Goal: Task Accomplishment & Management: Manage account settings

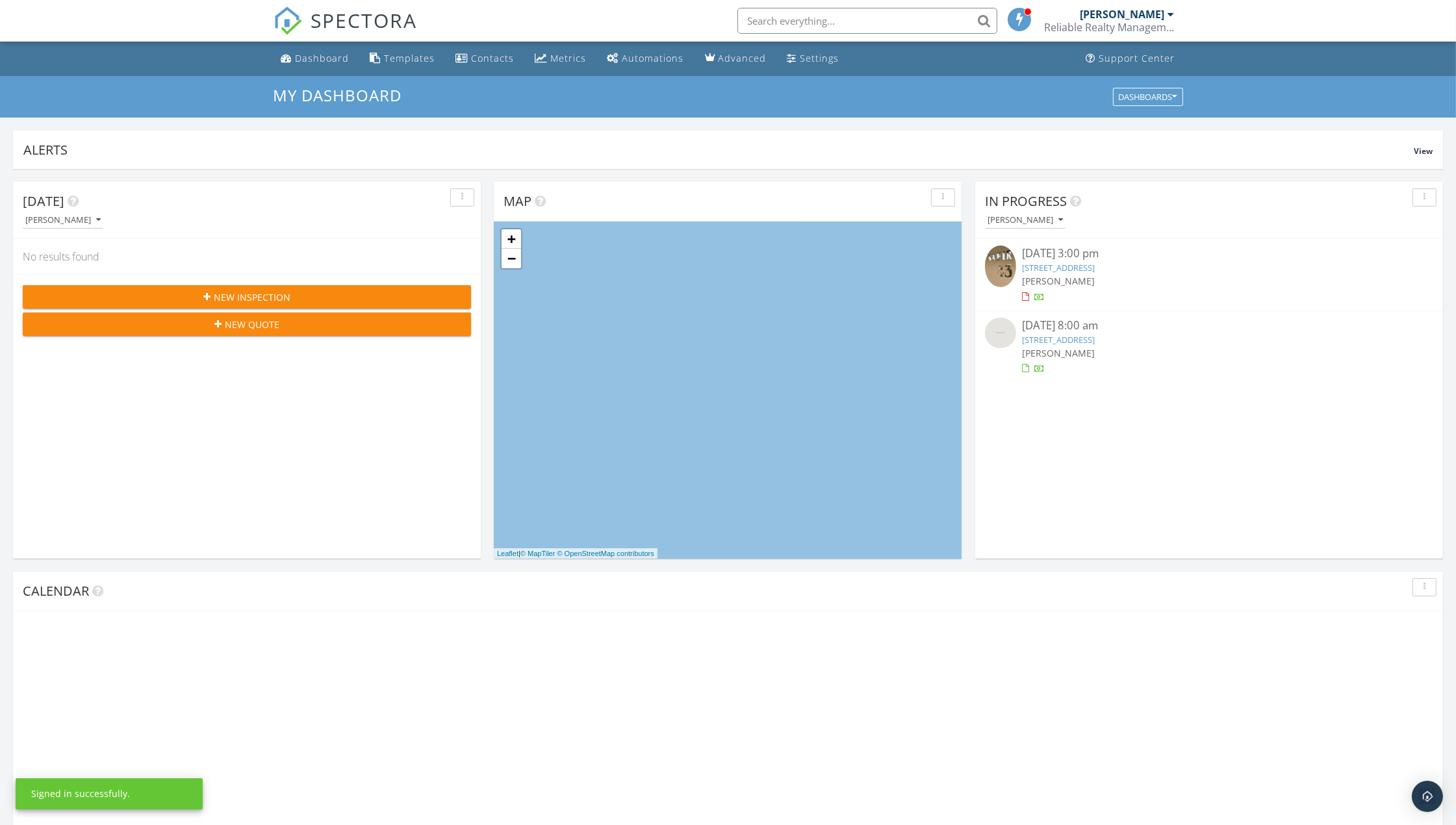
scroll to position [1206, 1480]
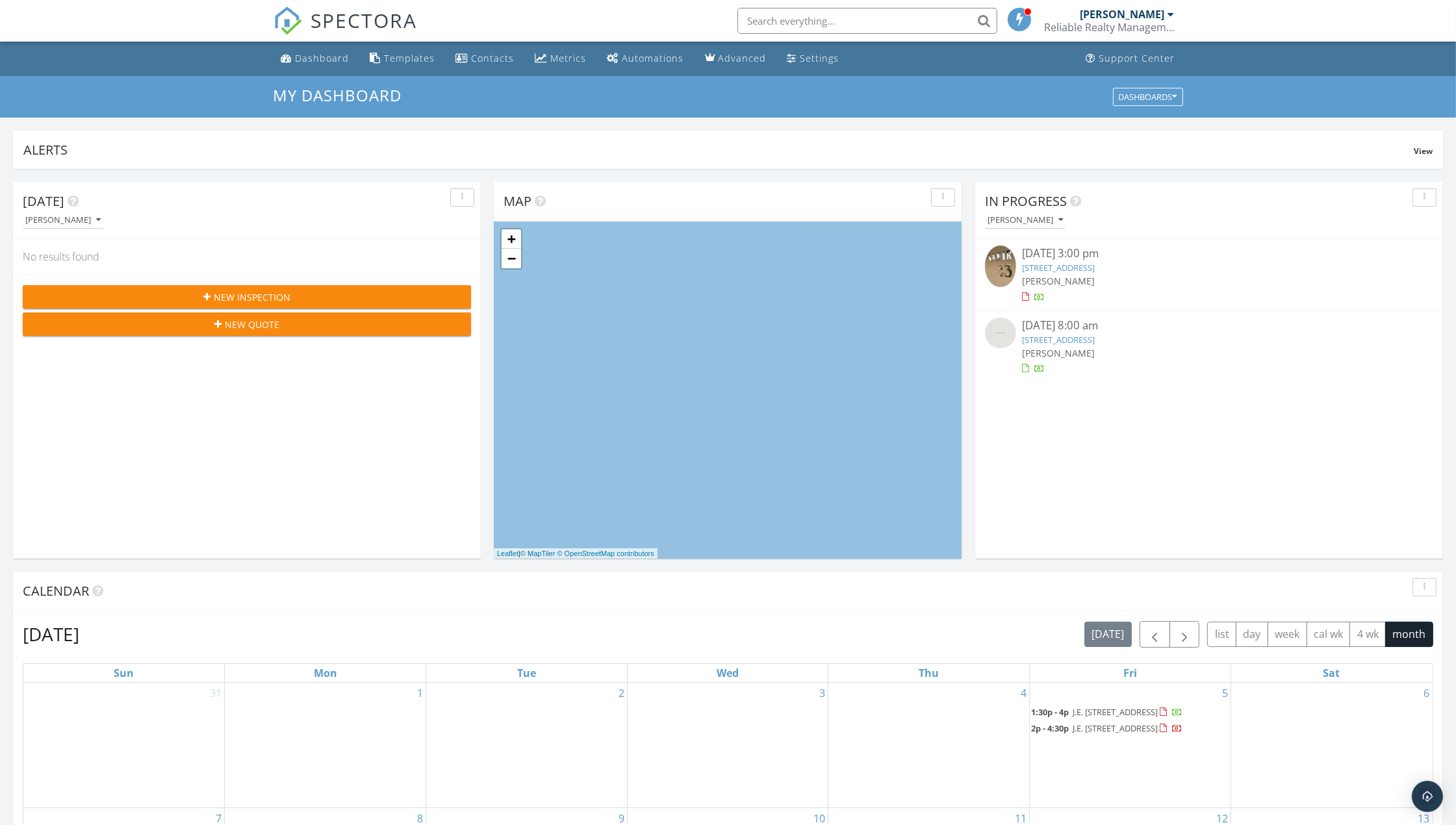
click at [1055, 337] on link "Ruby 53, Noord , Aruba 00000" at bounding box center [1059, 340] width 73 height 12
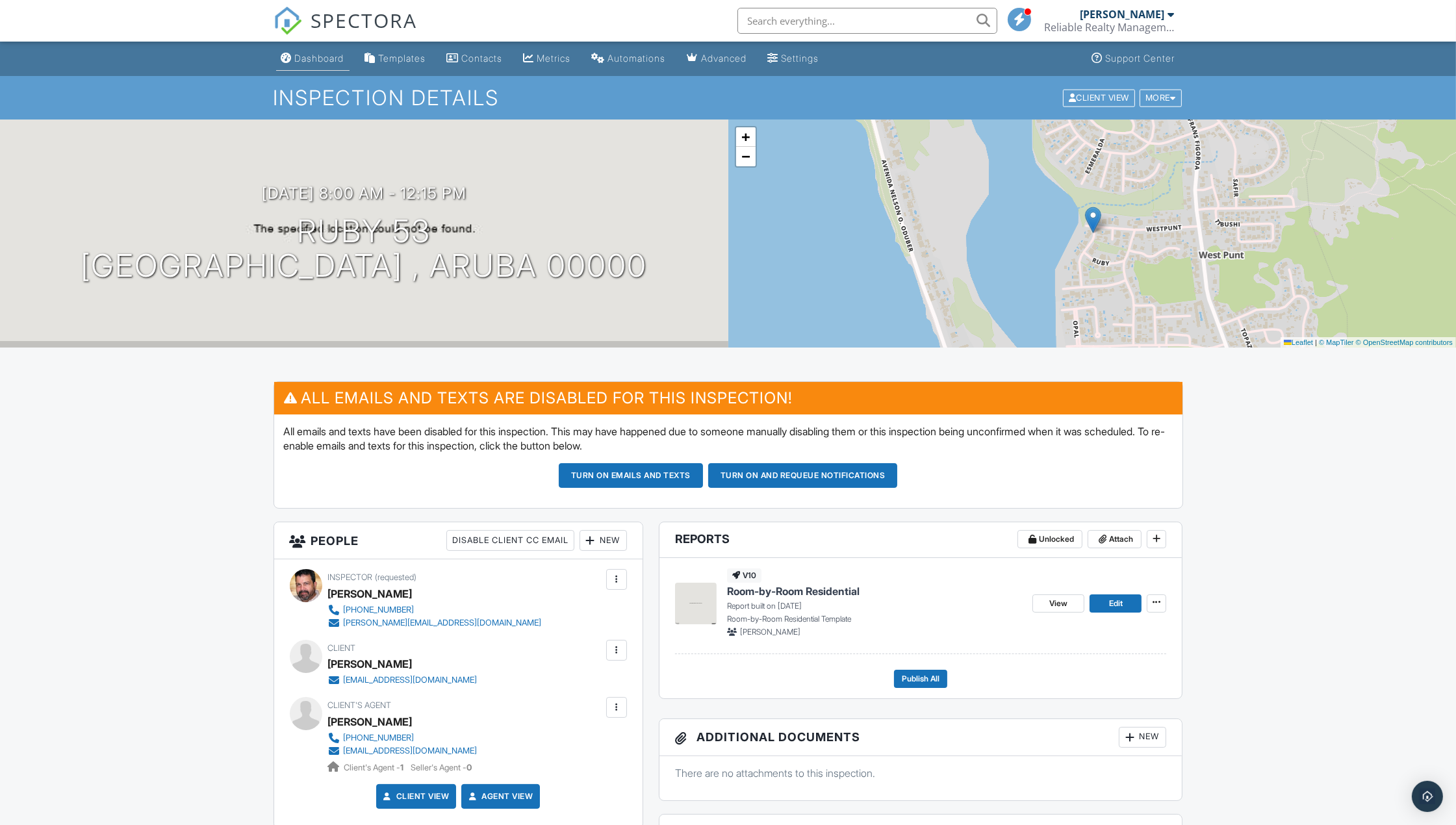
click at [313, 59] on div "Dashboard" at bounding box center [319, 58] width 49 height 11
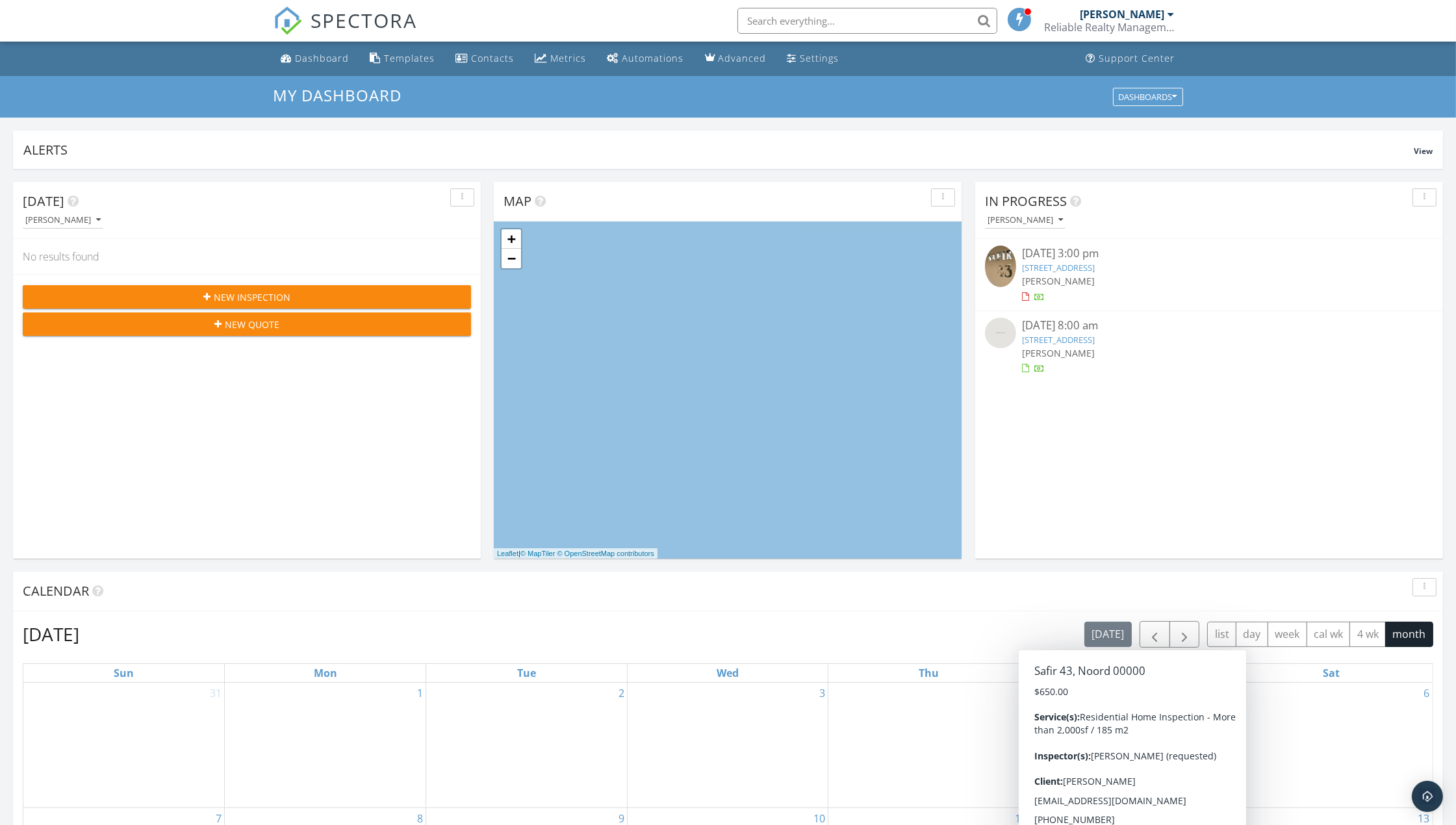
click at [1059, 334] on link "Ruby 53, Noord , Aruba 00000" at bounding box center [1059, 340] width 73 height 12
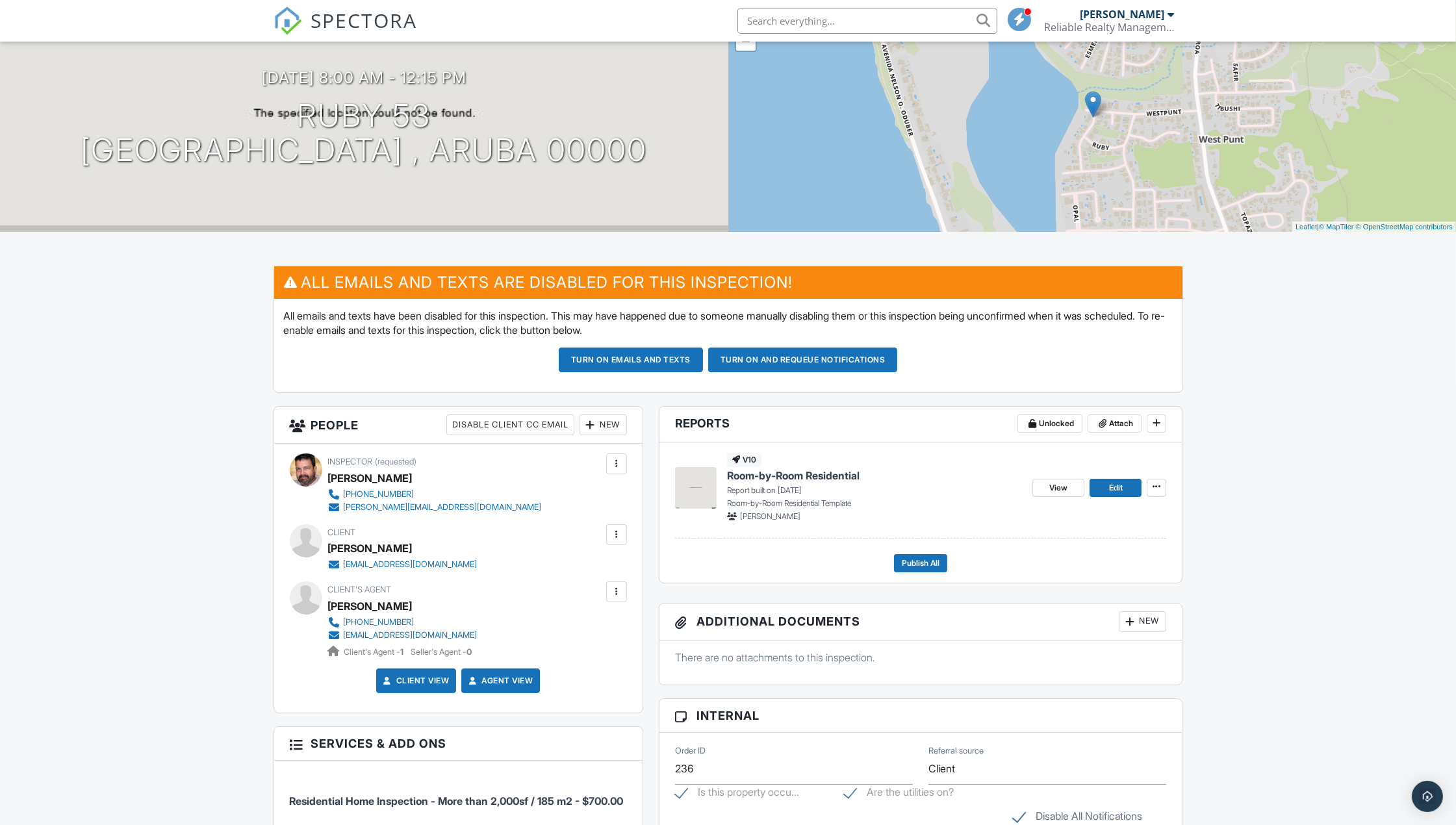
scroll to position [173, 0]
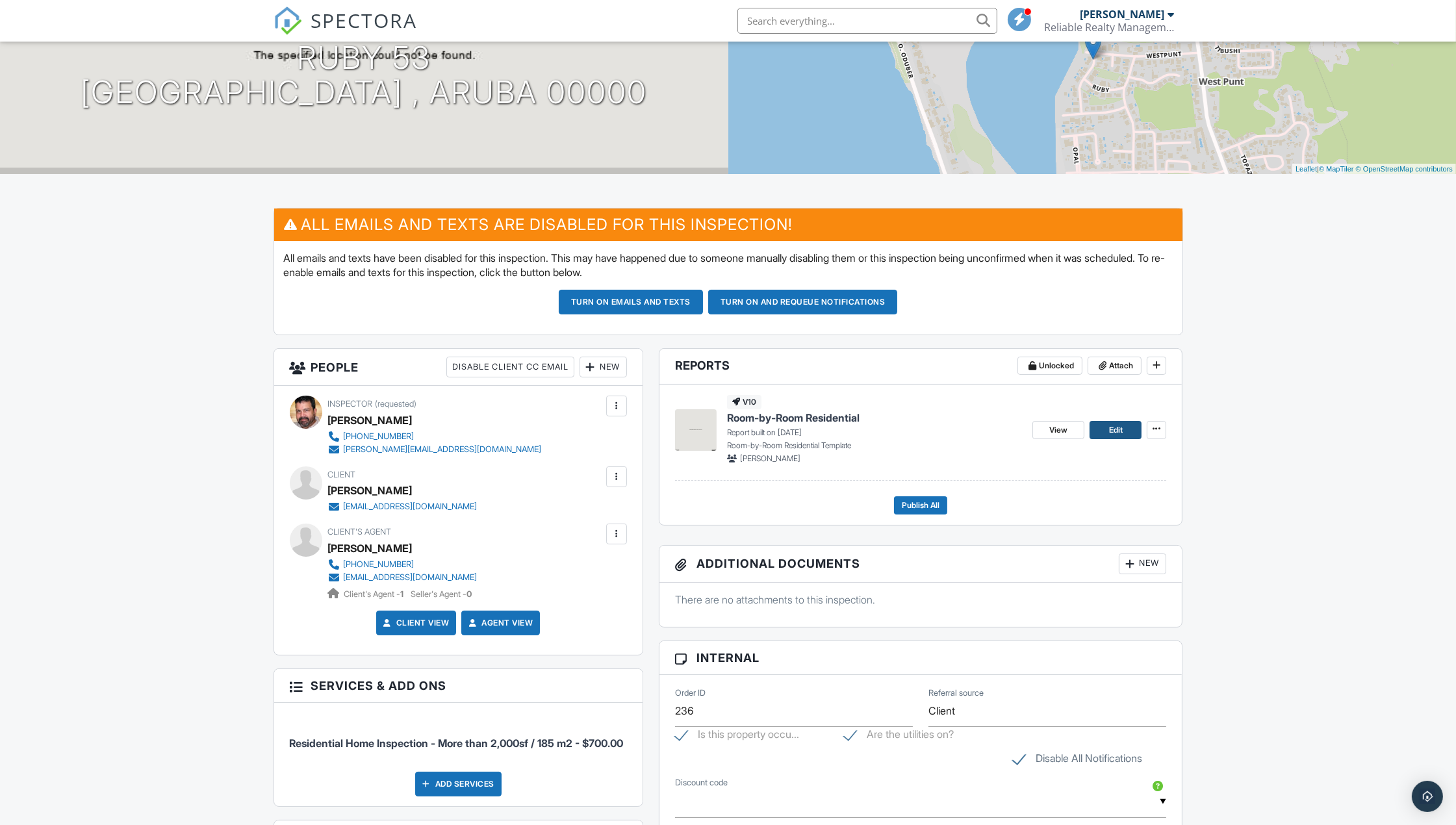
click at [1114, 433] on span "Edit" at bounding box center [1116, 429] width 13 height 13
